Goal: Transaction & Acquisition: Purchase product/service

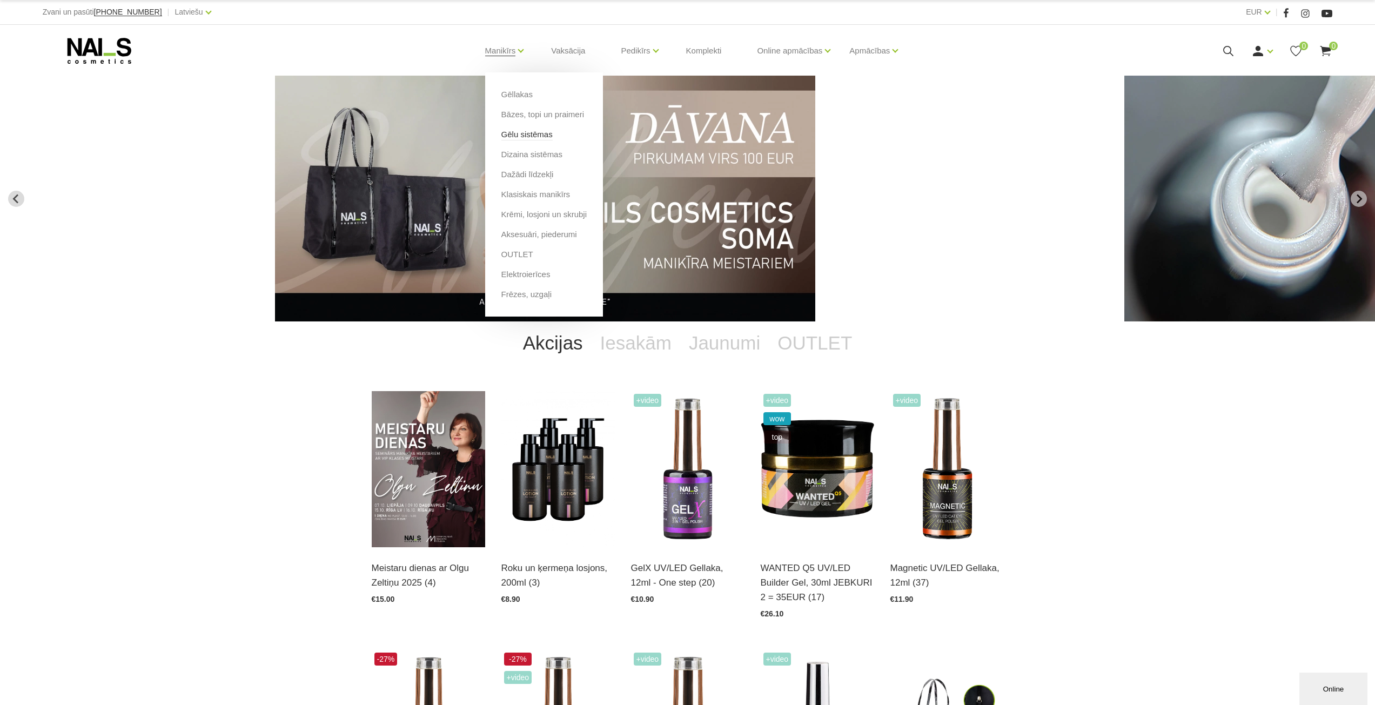
click at [536, 136] on link "Gēlu sistēmas" at bounding box center [526, 135] width 51 height 12
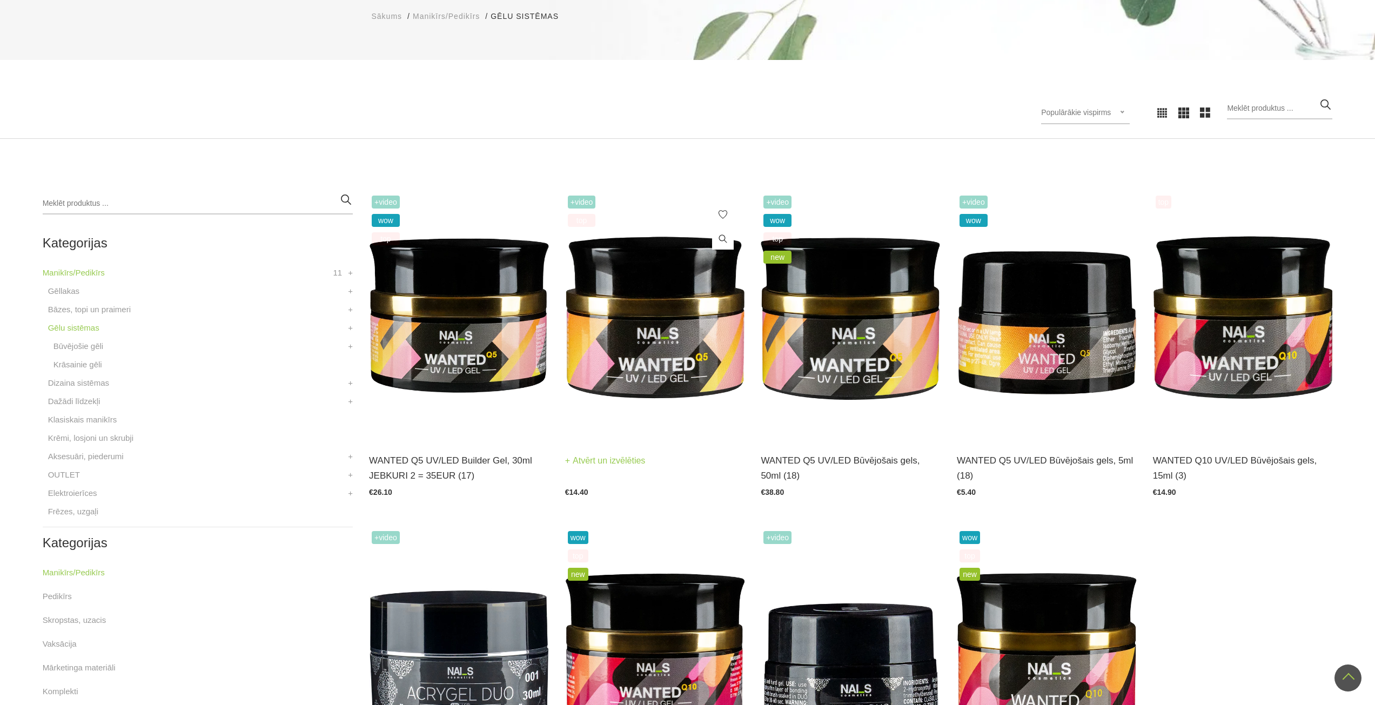
scroll to position [54, 0]
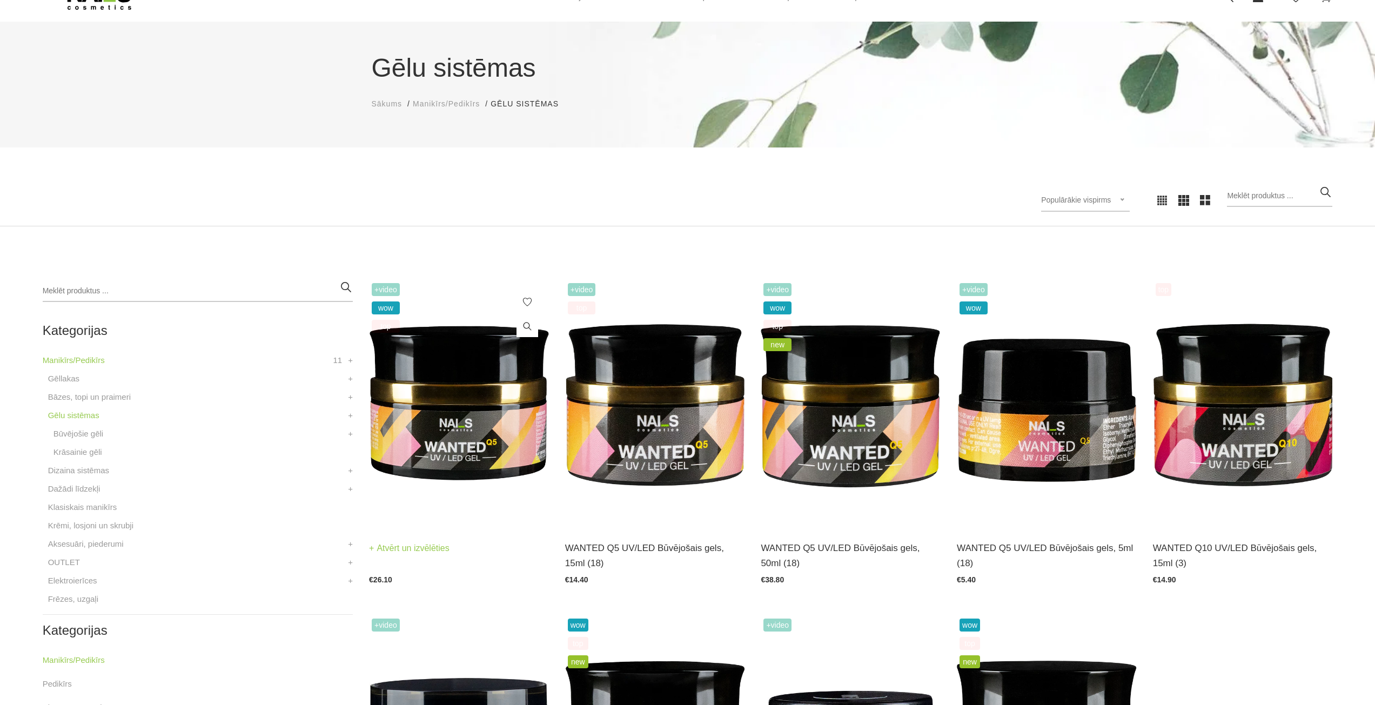
click at [471, 438] on img at bounding box center [459, 403] width 180 height 247
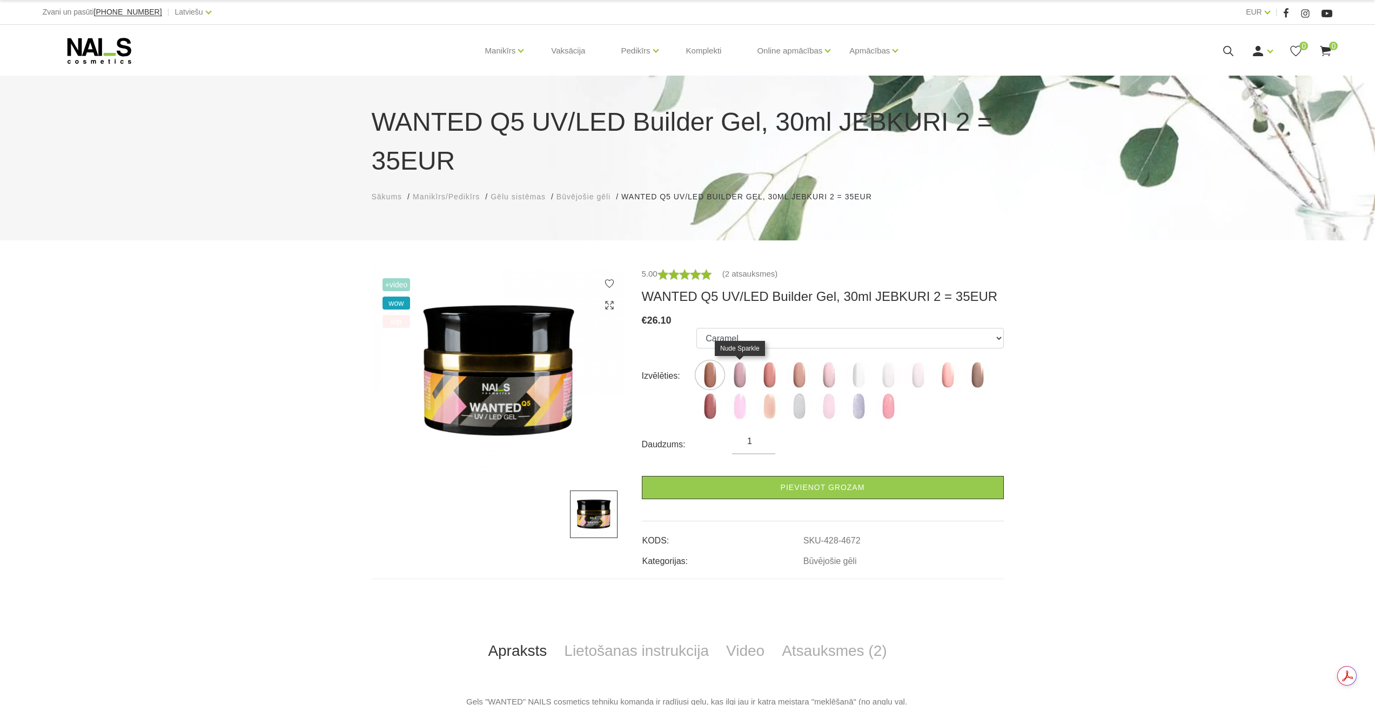
click at [740, 378] on img at bounding box center [739, 374] width 27 height 27
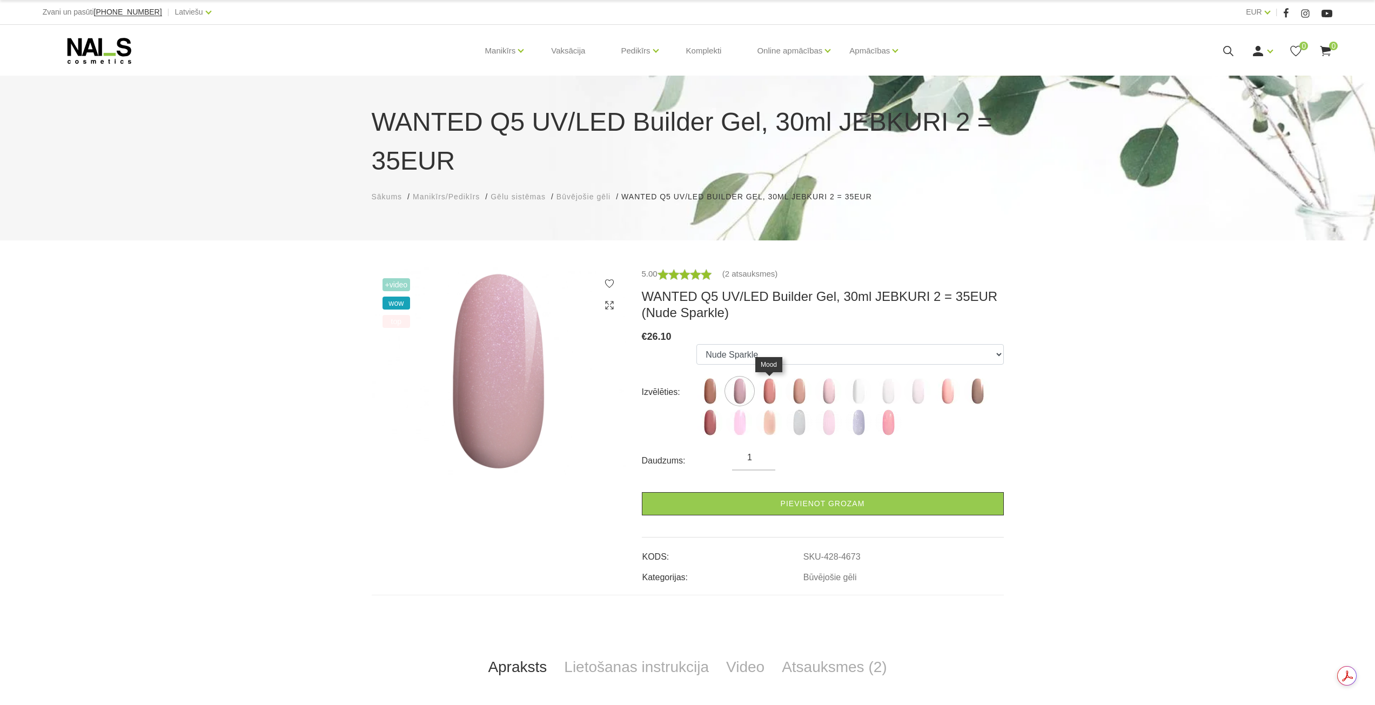
click at [771, 394] on img at bounding box center [769, 391] width 27 height 27
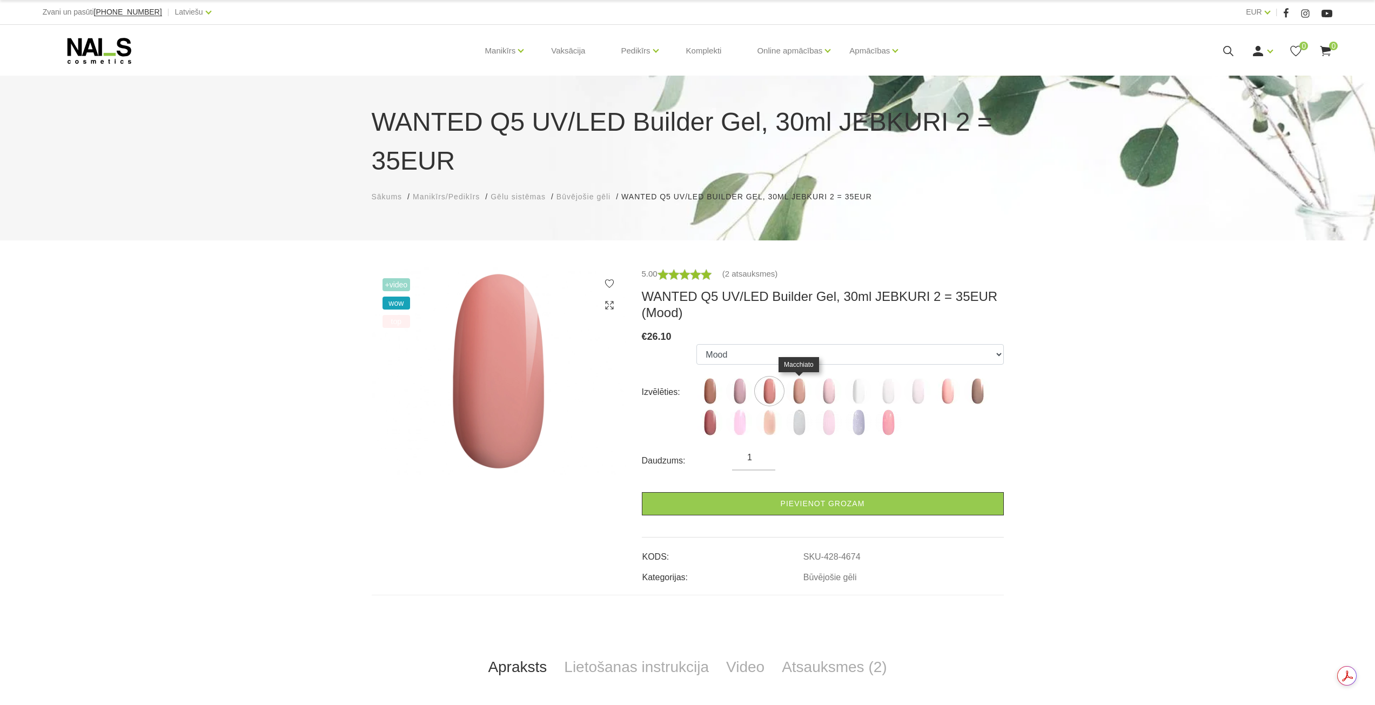
click at [801, 395] on img at bounding box center [798, 391] width 27 height 27
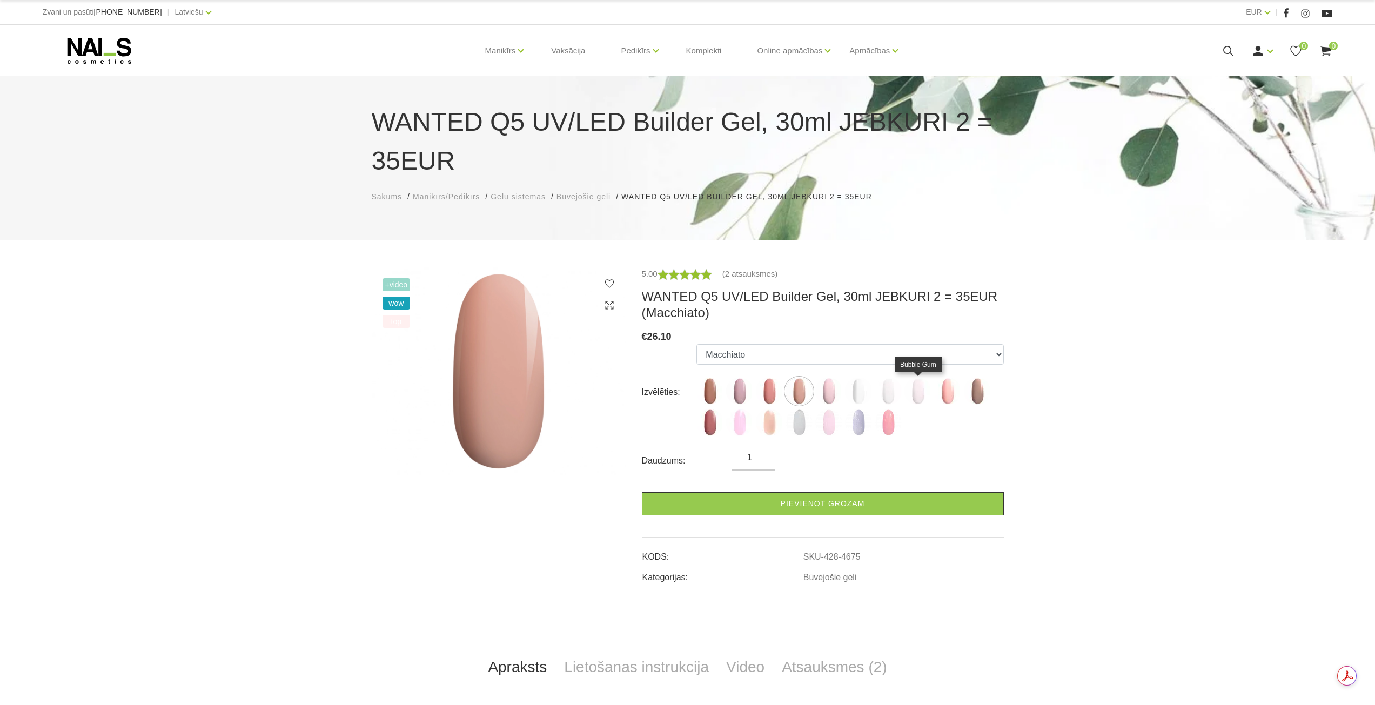
click at [922, 389] on img at bounding box center [917, 391] width 27 height 27
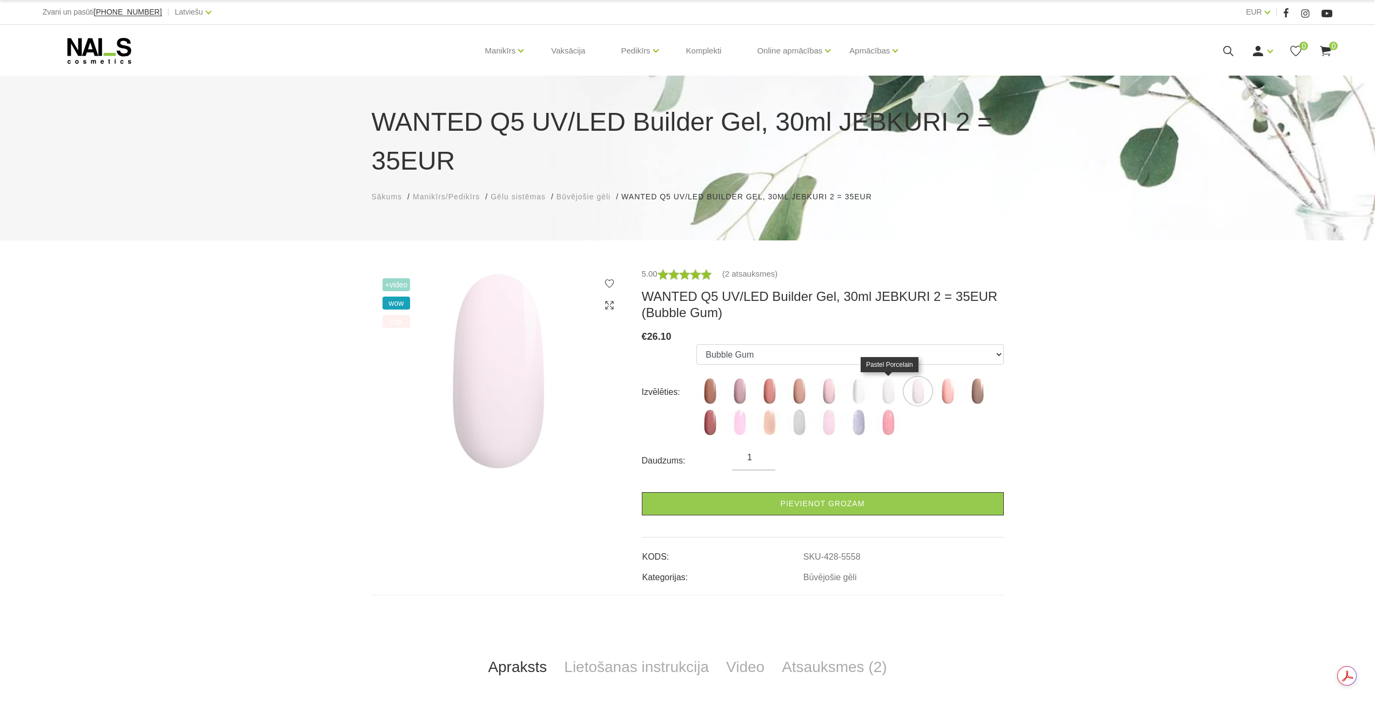
click at [887, 381] on img at bounding box center [888, 391] width 27 height 27
click at [774, 427] on img at bounding box center [769, 422] width 27 height 27
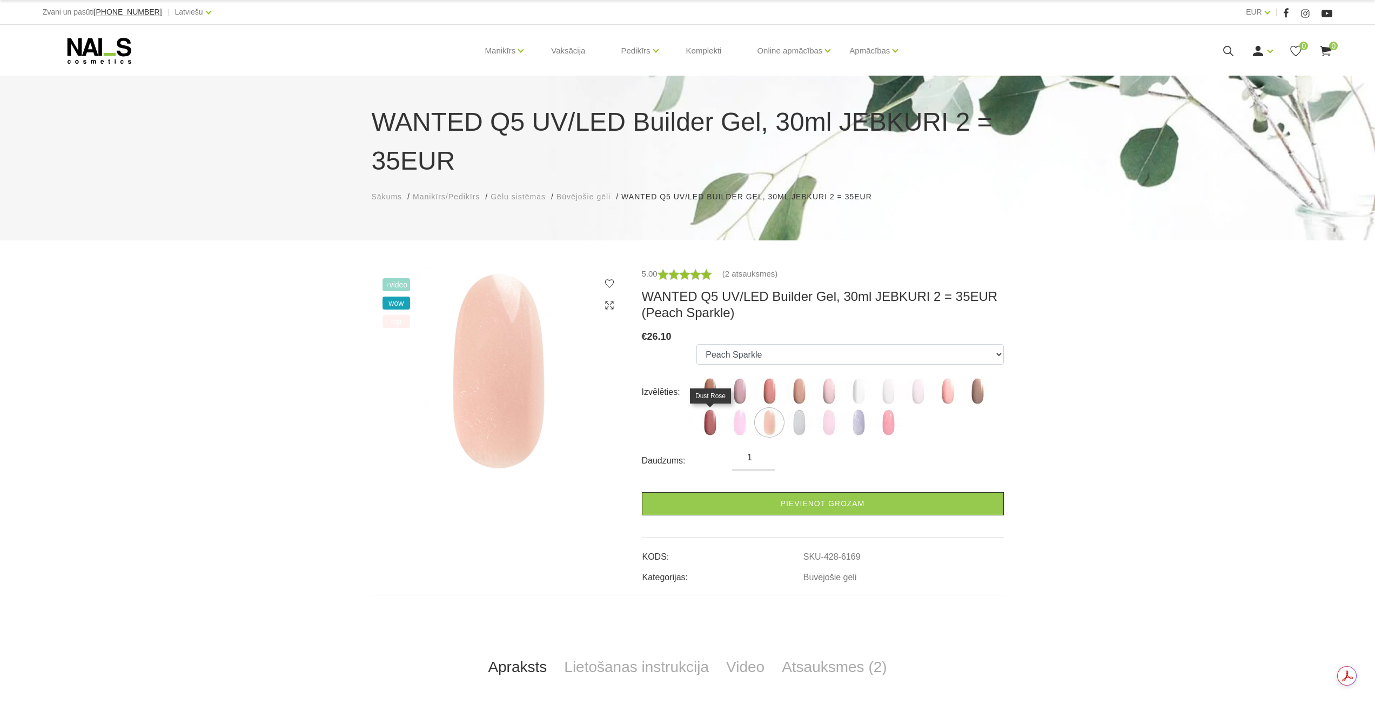
click at [709, 430] on img at bounding box center [709, 422] width 27 height 27
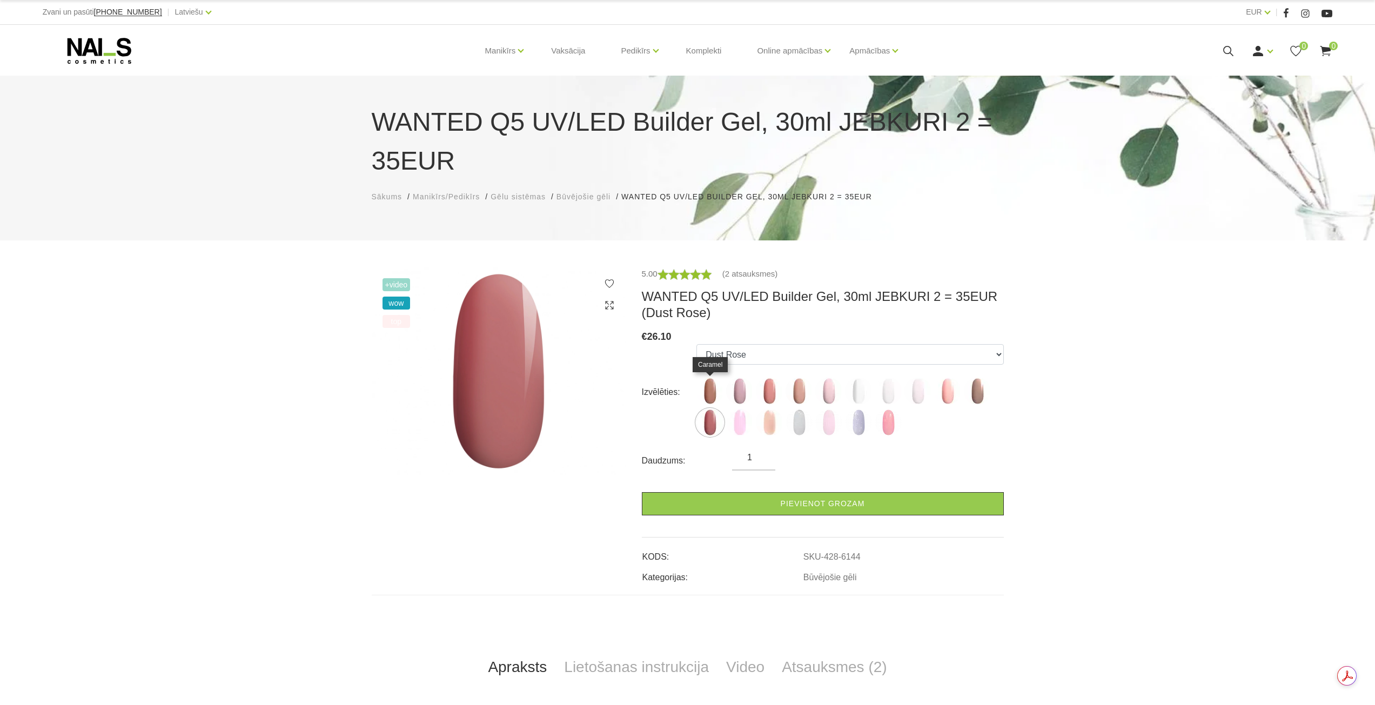
click at [709, 394] on img at bounding box center [709, 391] width 27 height 27
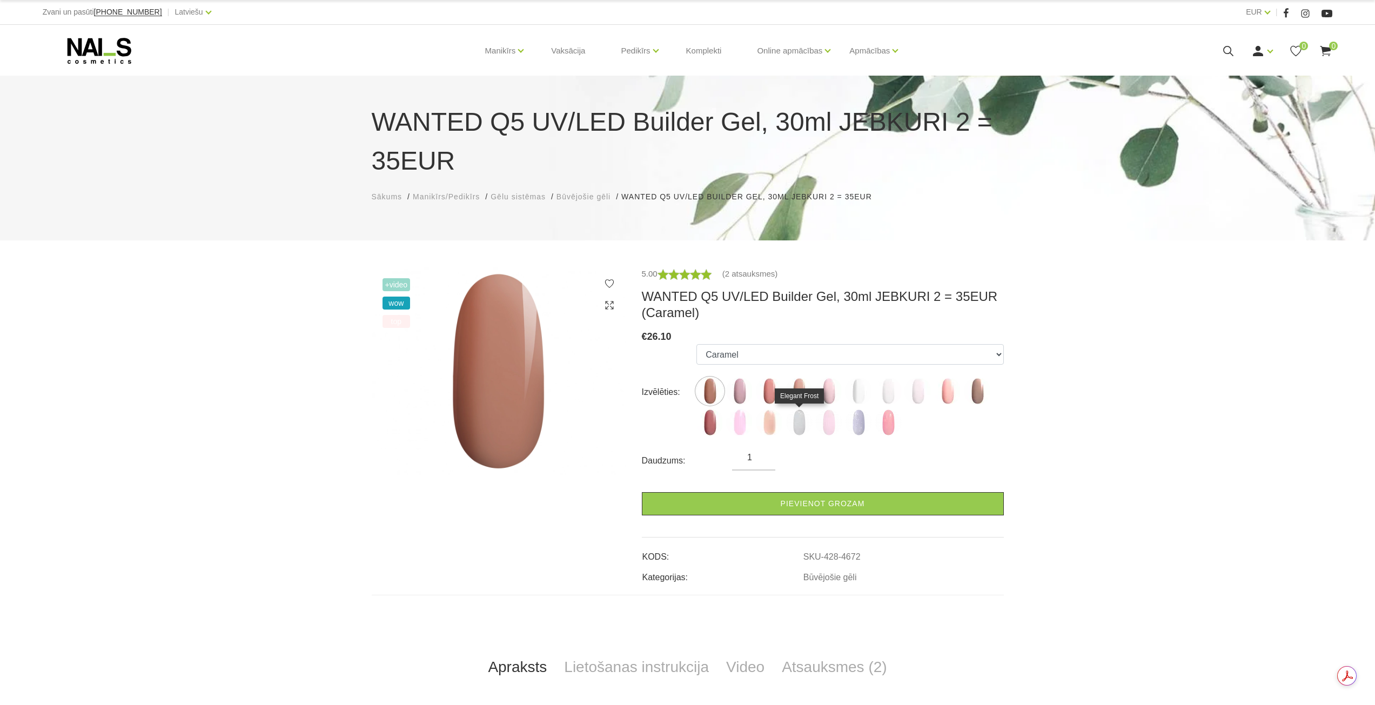
click at [798, 419] on img at bounding box center [798, 422] width 27 height 27
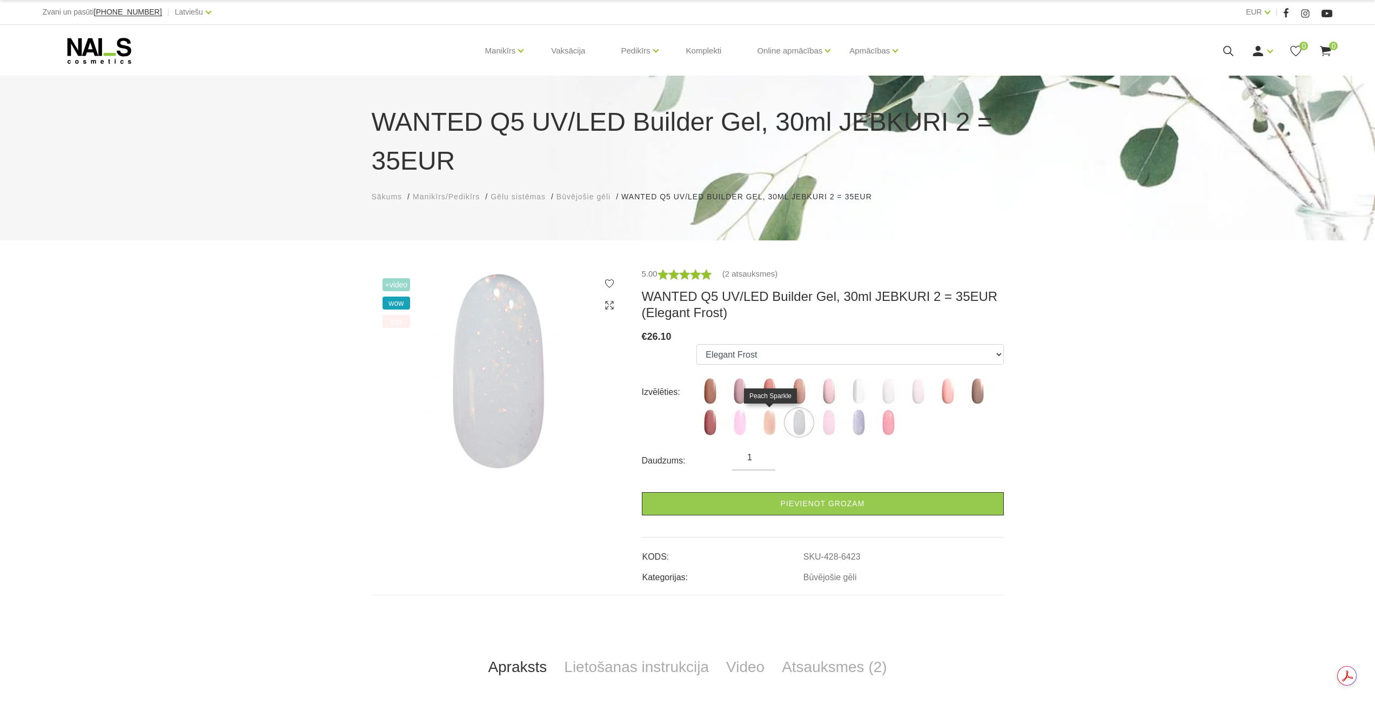
click at [770, 427] on img at bounding box center [769, 422] width 27 height 27
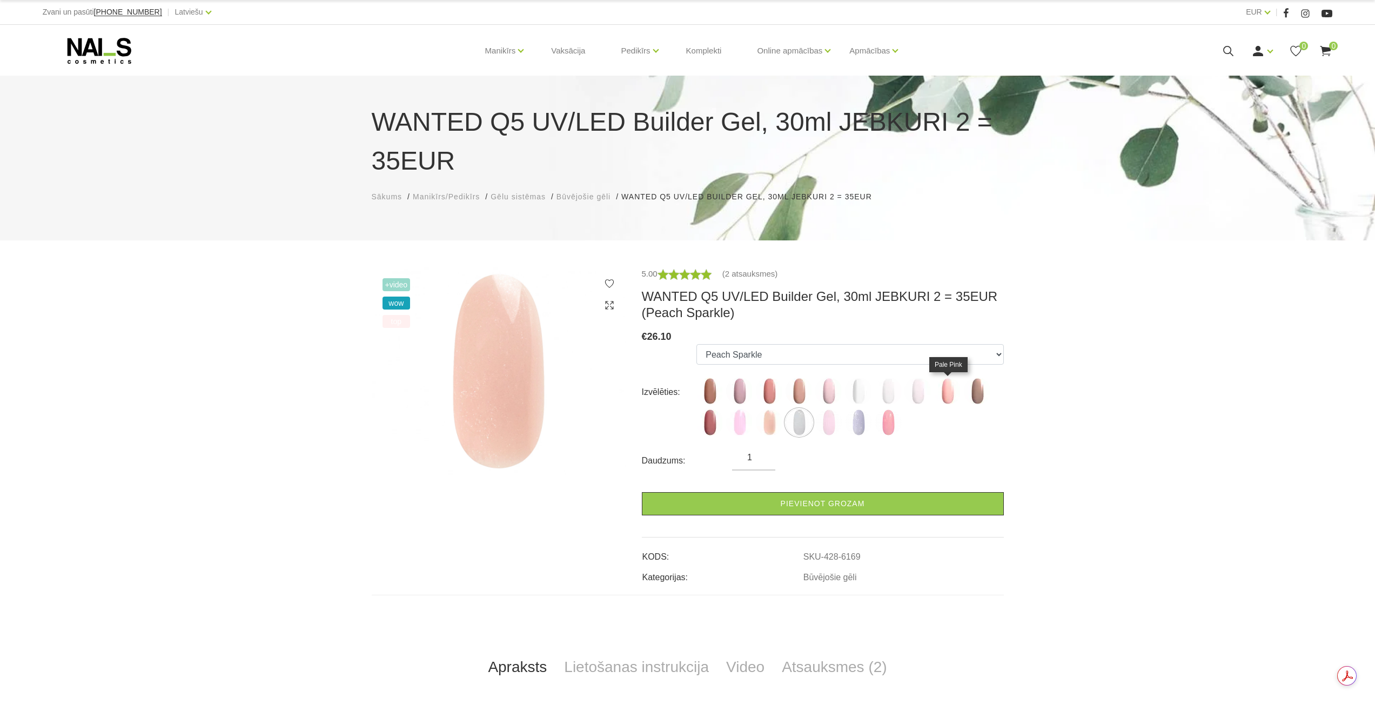
click at [947, 394] on img at bounding box center [947, 391] width 27 height 27
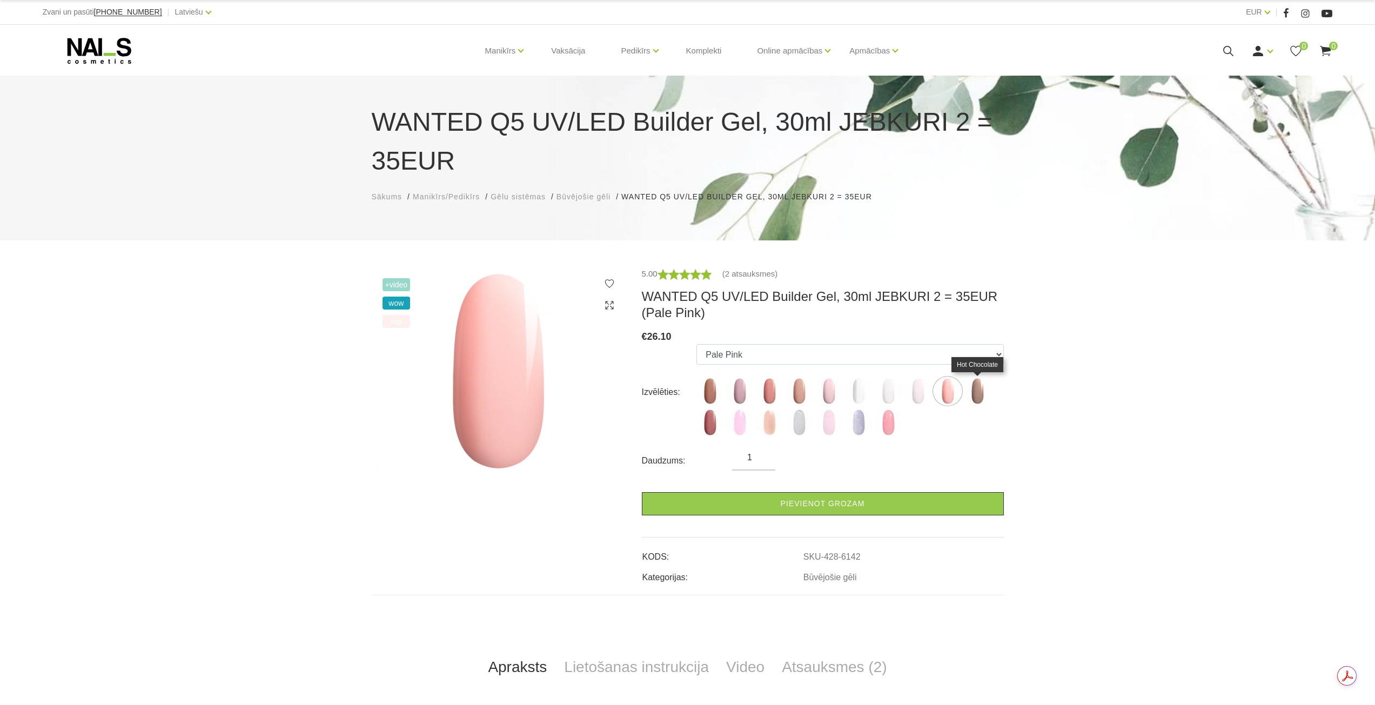
click at [975, 390] on img at bounding box center [977, 391] width 27 height 27
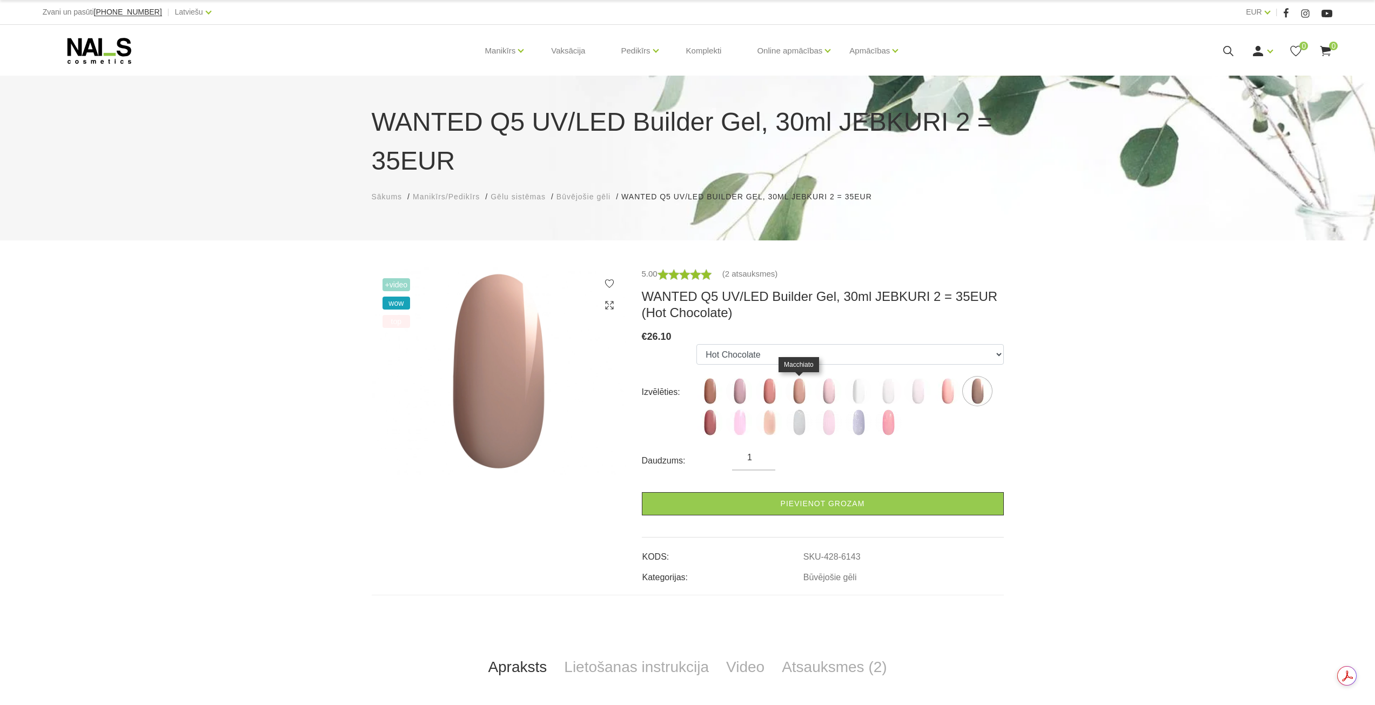
click at [801, 389] on img at bounding box center [798, 391] width 27 height 27
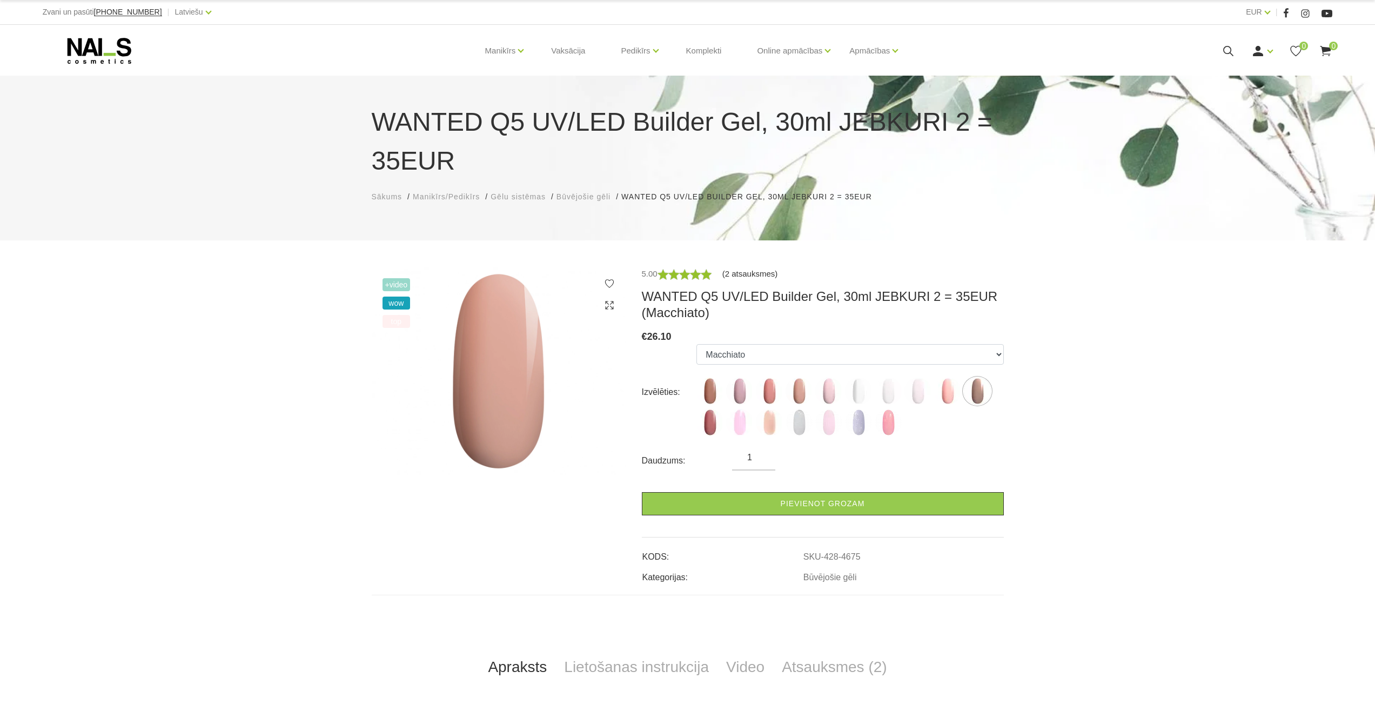
click at [743, 274] on link "(2 atsauksmes)" at bounding box center [750, 273] width 56 height 13
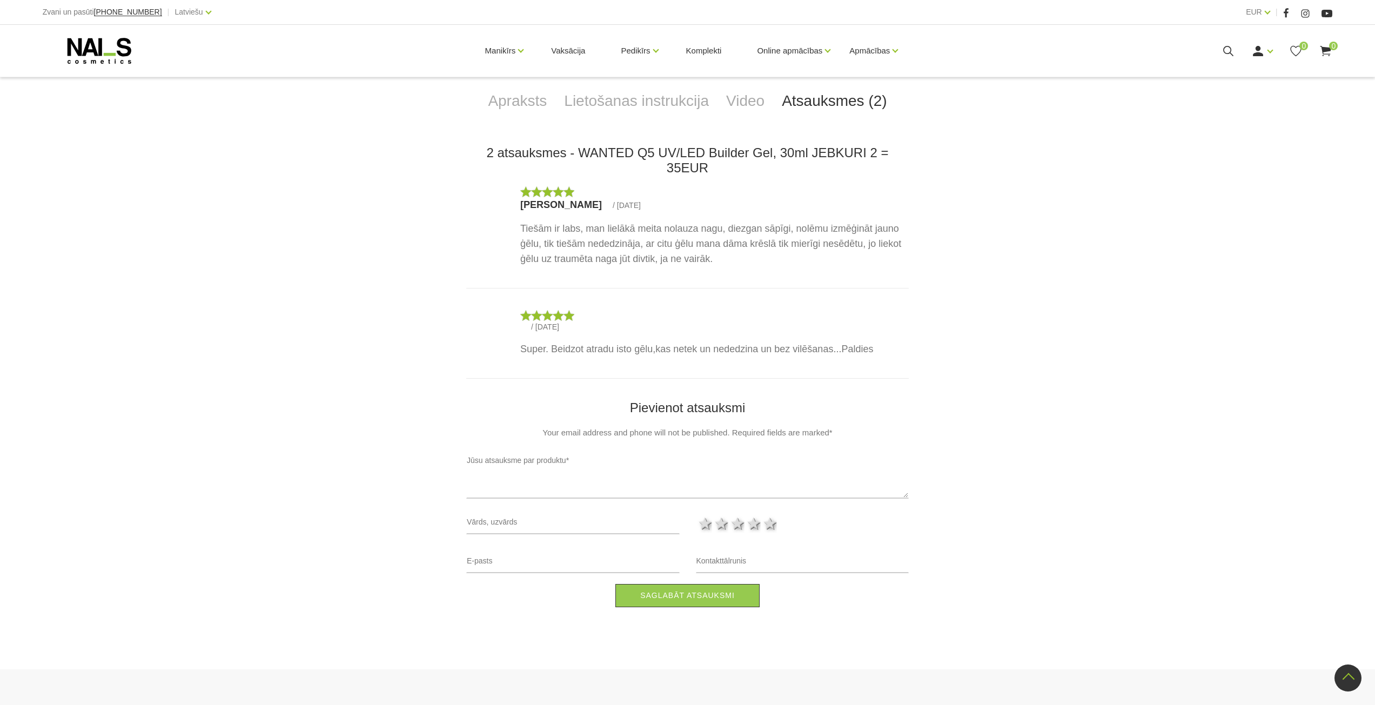
scroll to position [82, 0]
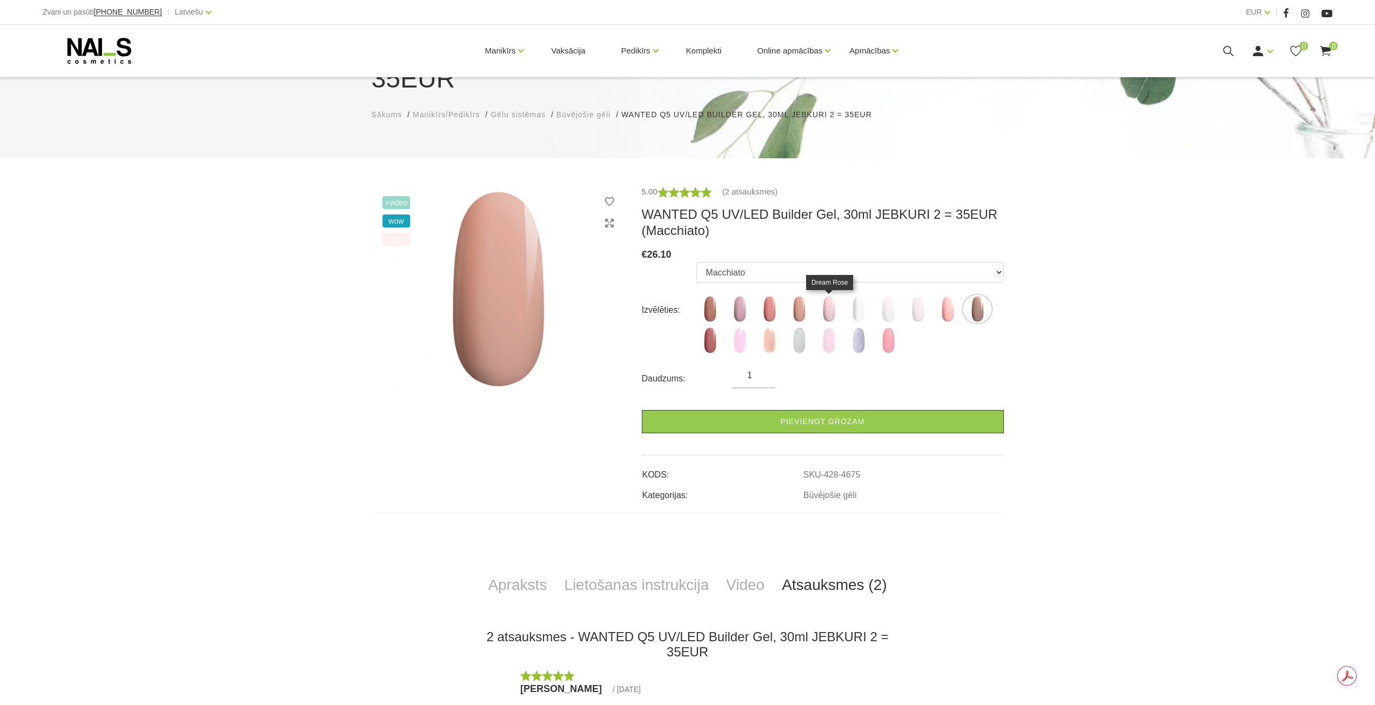
click at [829, 308] on img at bounding box center [828, 308] width 27 height 27
select select "4676"
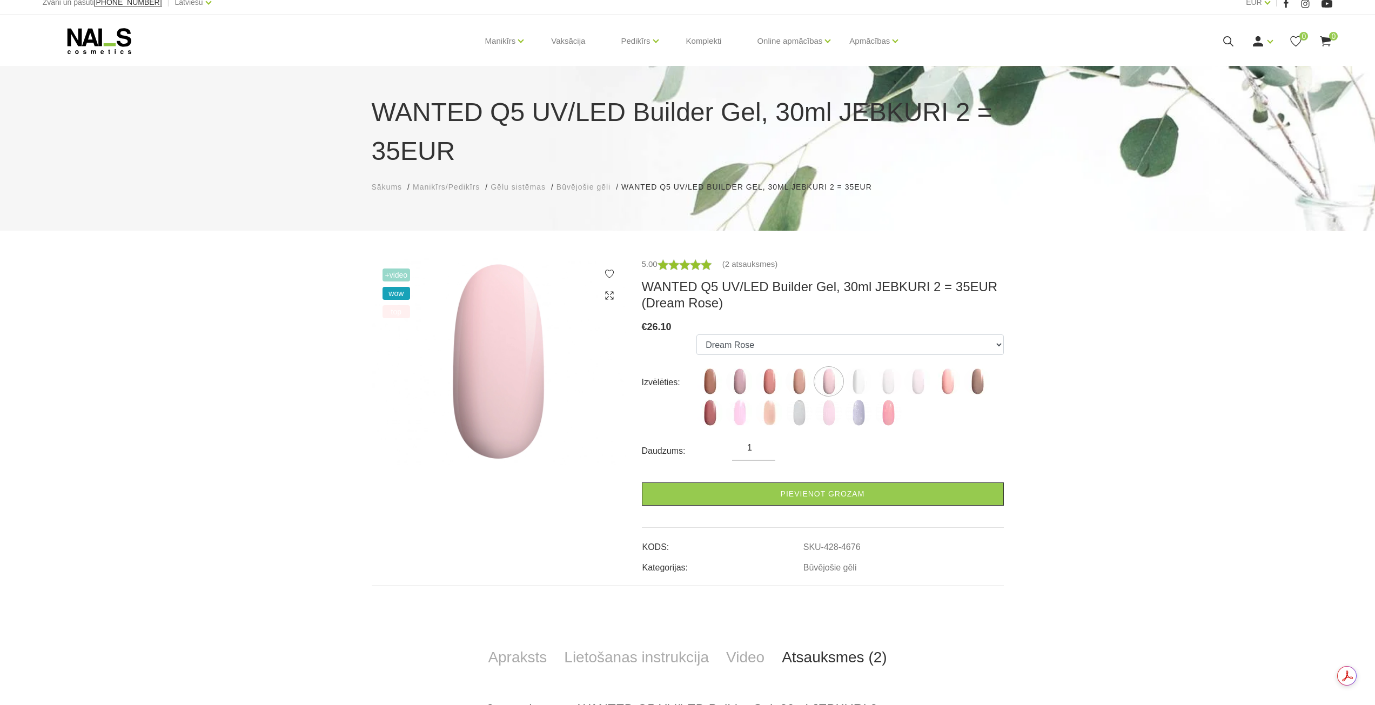
scroll to position [0, 0]
